Goal: Use online tool/utility: Use online tool/utility

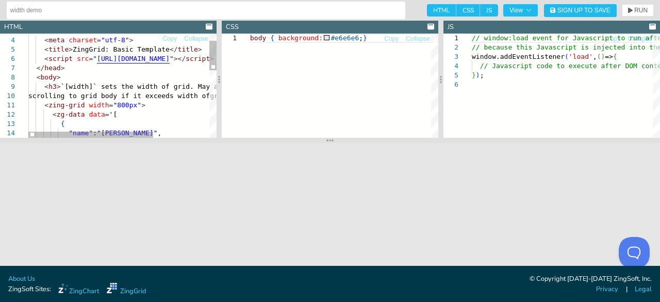
type textarea "<zing-grid width="800px"> <zg-data data='[ { "name": "[PERSON_NAME]", "number":…"
drag, startPoint x: 83, startPoint y: 107, endPoint x: 132, endPoint y: 108, distance: 49.0
click at [132, 108] on div "< head > < meta charset = "utf-8" > < title > ZingGrid: Basic Template </ title…" at bounding box center [164, 190] width 272 height 364
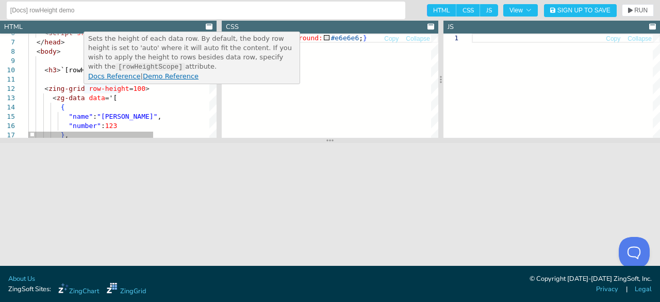
type textarea "<zing-grid row-height=100> <zg-data data='[ { "name": "[PERSON_NAME]", "number"…"
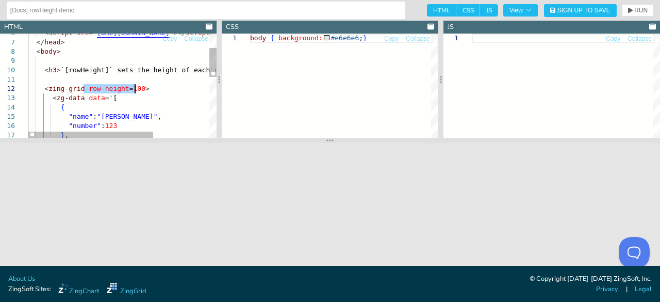
drag, startPoint x: 83, startPoint y: 88, endPoint x: 136, endPoint y: 91, distance: 52.7
click at [136, 91] on div "< script src = " [URL][DOMAIN_NAME] " ></ script > </ head > < body > < h3 > `[…" at bounding box center [164, 168] width 272 height 373
